Goal: Information Seeking & Learning: Learn about a topic

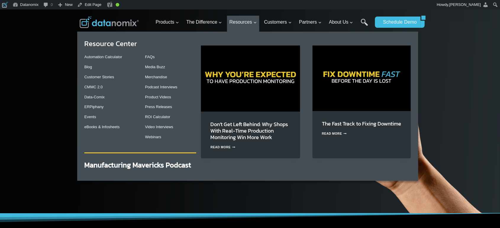
click at [215, 96] on img "Primary Navigation" at bounding box center [250, 79] width 99 height 66
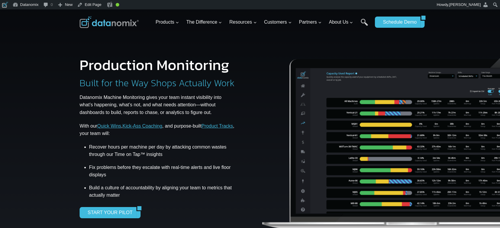
click at [360, 22] on ul "Products Expand Data-Powered Production TM Production Monitoring G-Code Cloud +…" at bounding box center [262, 22] width 219 height 19
click at [366, 21] on link "Search" at bounding box center [363, 25] width 7 height 13
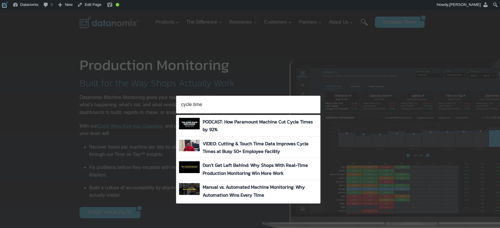
type input "cycle time"
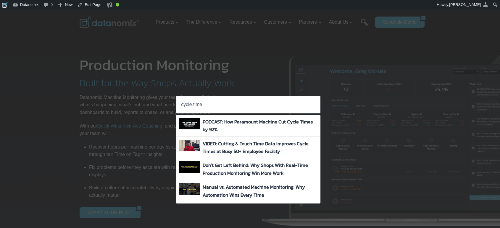
click at [267, 77] on div "Search for: cycle time Search Search" at bounding box center [250, 114] width 500 height 228
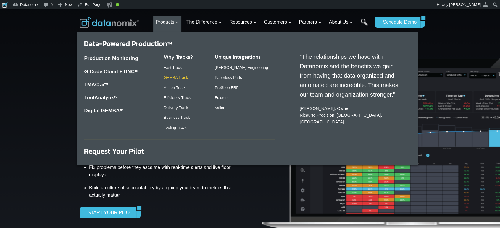
click at [184, 78] on link "GEMBA Track" at bounding box center [176, 77] width 24 height 4
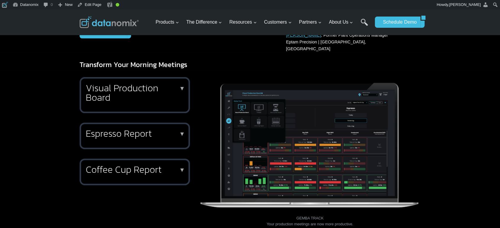
click at [160, 91] on h2 "Visual Production Board" at bounding box center [133, 92] width 95 height 19
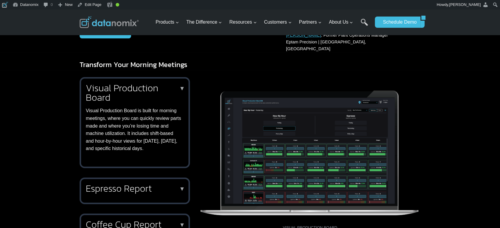
click at [157, 170] on div "Visual Production Board ▼ Visual Production Board is built for morning meetings…" at bounding box center [135, 158] width 110 height 163
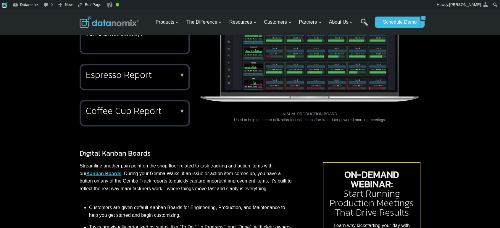
scroll to position [383, 0]
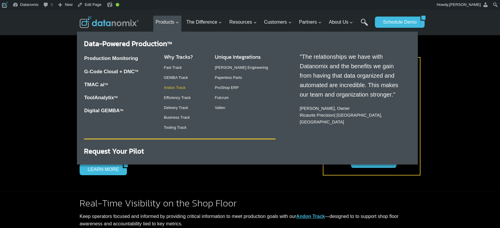
click at [176, 88] on link "Andon Track" at bounding box center [175, 87] width 22 height 4
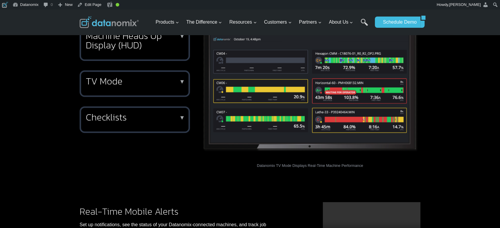
scroll to position [219, 0]
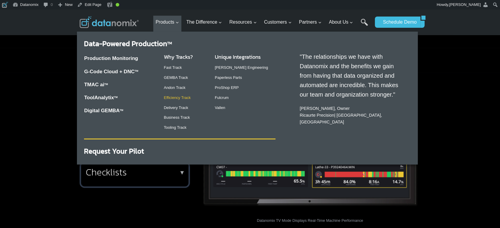
click at [186, 97] on link "Efficiency Track" at bounding box center [177, 97] width 27 height 4
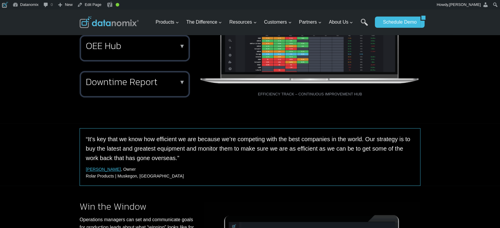
scroll to position [339, 0]
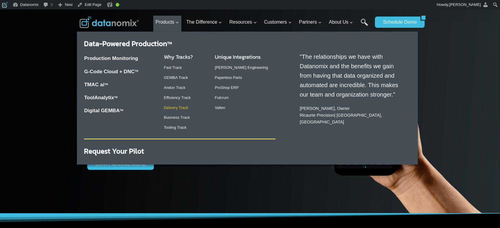
click at [181, 109] on link "Delivery Track" at bounding box center [176, 108] width 24 height 4
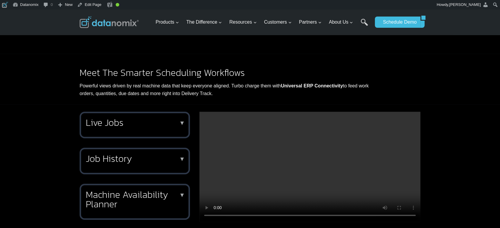
scroll to position [547, 0]
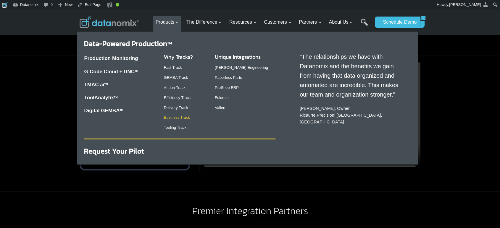
click at [182, 117] on link "Business Track" at bounding box center [177, 117] width 26 height 4
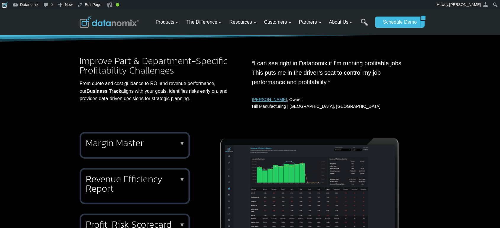
scroll to position [109, 0]
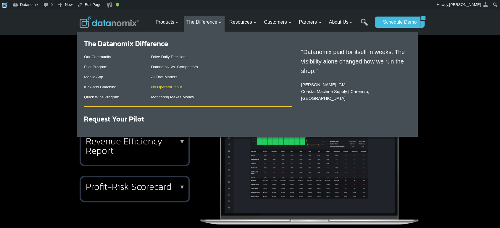
click at [170, 89] on link "No Operator Input" at bounding box center [166, 87] width 31 height 4
click at [115, 87] on link "Kick-Ass Coaching" at bounding box center [100, 87] width 32 height 4
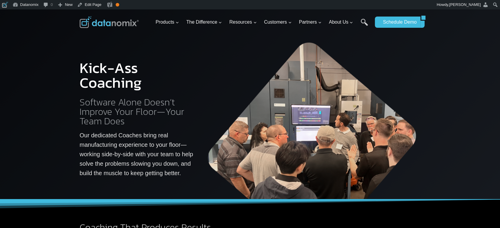
click at [7, 50] on div at bounding box center [250, 104] width 500 height 190
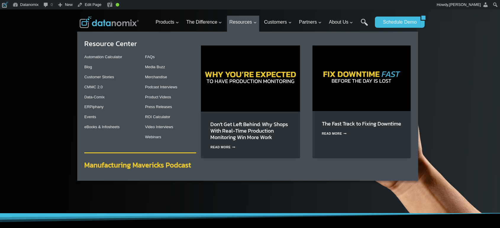
click at [166, 162] on strong "Manufacturing Mavericks Podcast" at bounding box center [137, 165] width 107 height 10
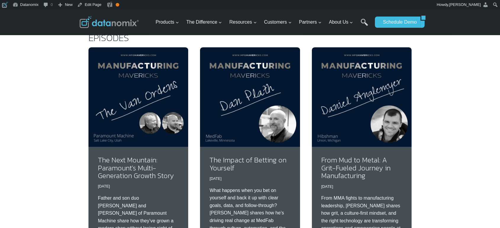
scroll to position [328, 0]
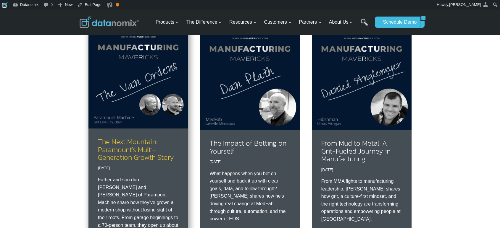
click at [123, 153] on link "The Next Mountain: Paramount’s Multi-Generation Growth Story" at bounding box center [136, 150] width 76 height 26
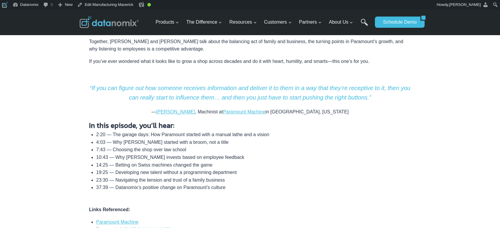
scroll to position [383, 0]
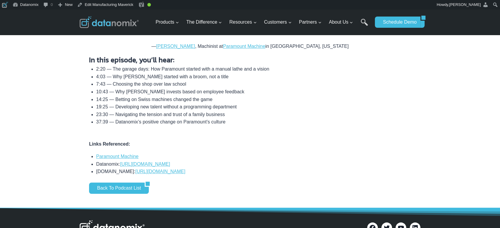
click at [116, 107] on li "19:25 — Developing new talent without a programming department" at bounding box center [253, 107] width 315 height 8
click at [173, 119] on li "37:39 — Datanomix’s positive change on Paramount’s culture" at bounding box center [253, 122] width 315 height 8
click at [90, 148] on div "“Winning’s way more important than being right, and when the shop wins, we all …" at bounding box center [250, 27] width 322 height 311
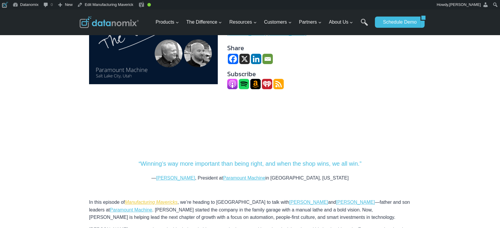
scroll to position [54, 0]
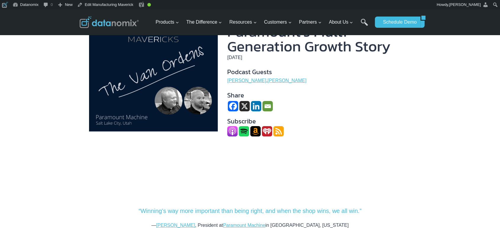
drag, startPoint x: 19, startPoint y: 75, endPoint x: 28, endPoint y: 61, distance: 16.4
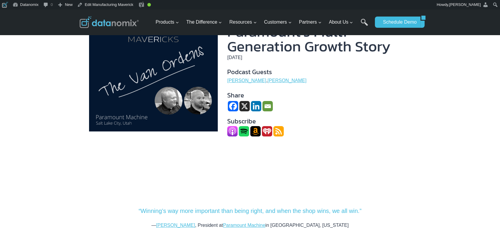
click at [326, 118] on h4 "Subscribe" at bounding box center [319, 121] width 184 height 10
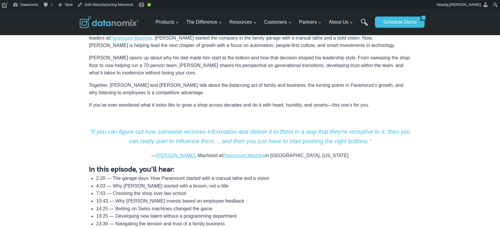
scroll to position [109, 0]
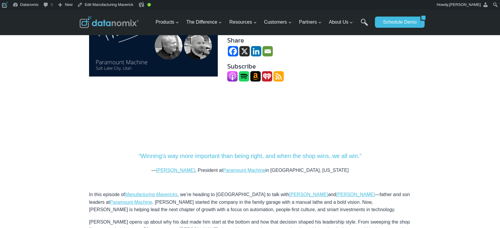
click at [18, 101] on div "Datanomix > Podcasts > 021 Episode #021 The Next Mountain: Paramount’s Multi-Ge…" at bounding box center [250, 206] width 500 height 552
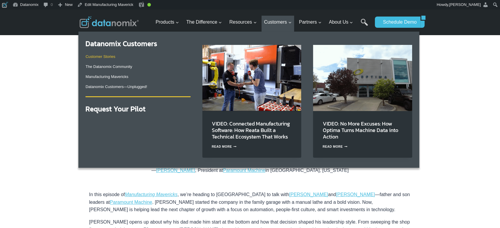
click at [102, 57] on link "Customer Stories" at bounding box center [100, 56] width 30 height 4
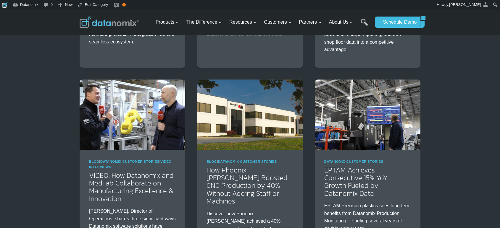
scroll to position [211, 0]
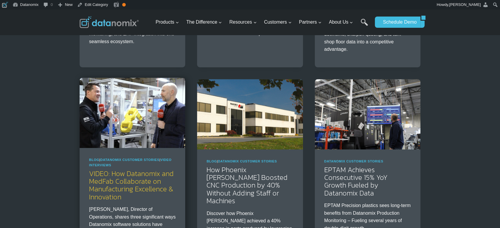
click at [149, 192] on link "VIDEO: How Datanomix and MedFab Collaborate on Manufacturing Excellence & Innov…" at bounding box center [131, 186] width 85 height 34
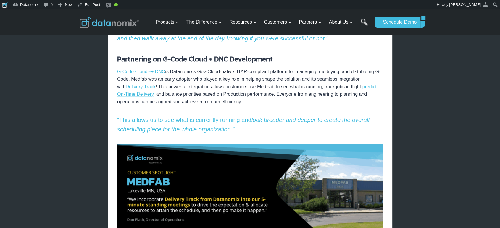
scroll to position [596, 0]
click at [41, 137] on div "× Home / Datanomix Customer Stories / VIDEO: How Datanomix and MedFab Collabora…" at bounding box center [250, 70] width 500 height 1315
